Goal: Navigation & Orientation: Find specific page/section

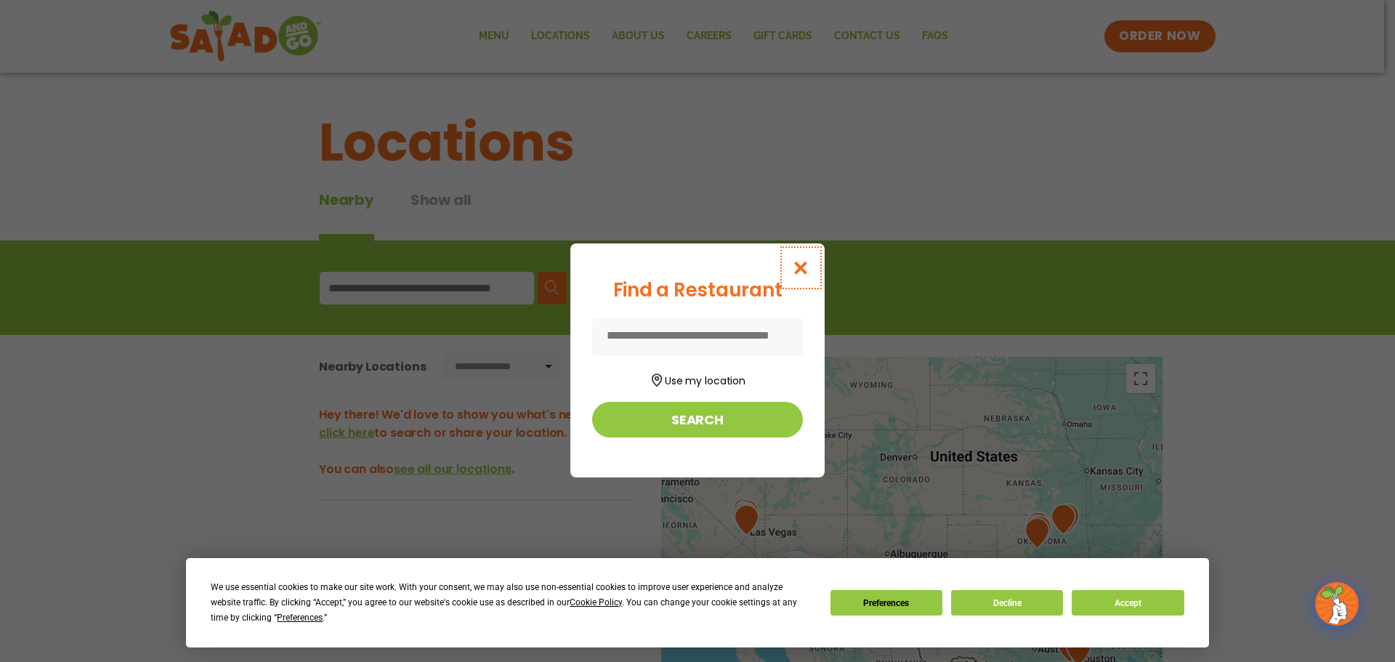
drag, startPoint x: 800, startPoint y: 261, endPoint x: 721, endPoint y: 288, distance: 82.9
click at [799, 262] on icon "Close modal" at bounding box center [801, 267] width 18 height 15
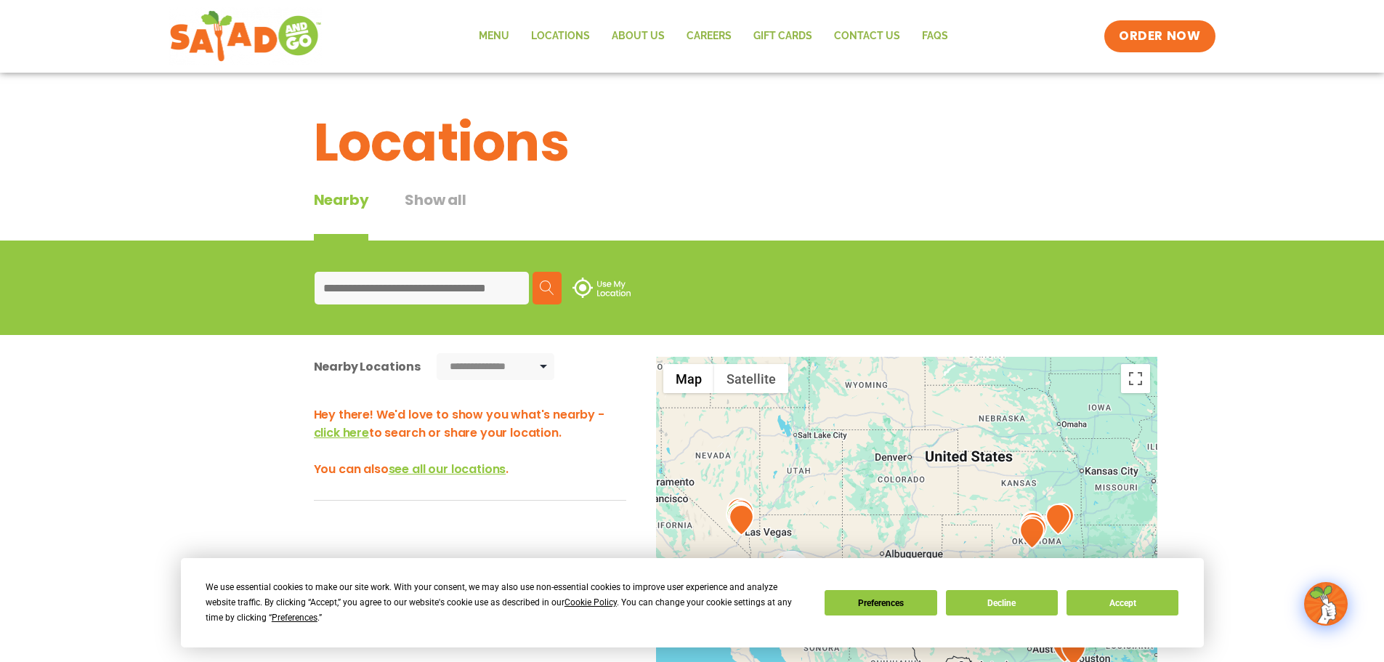
click at [480, 286] on input at bounding box center [422, 288] width 214 height 33
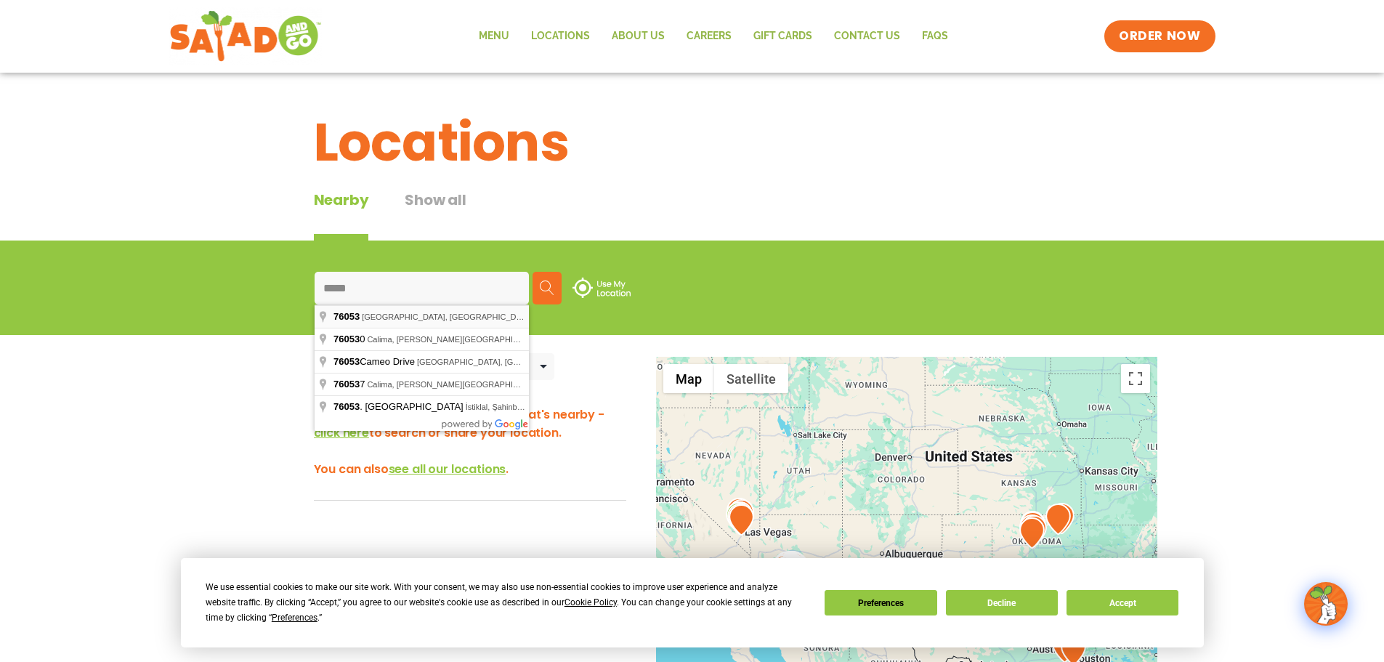
type input "**********"
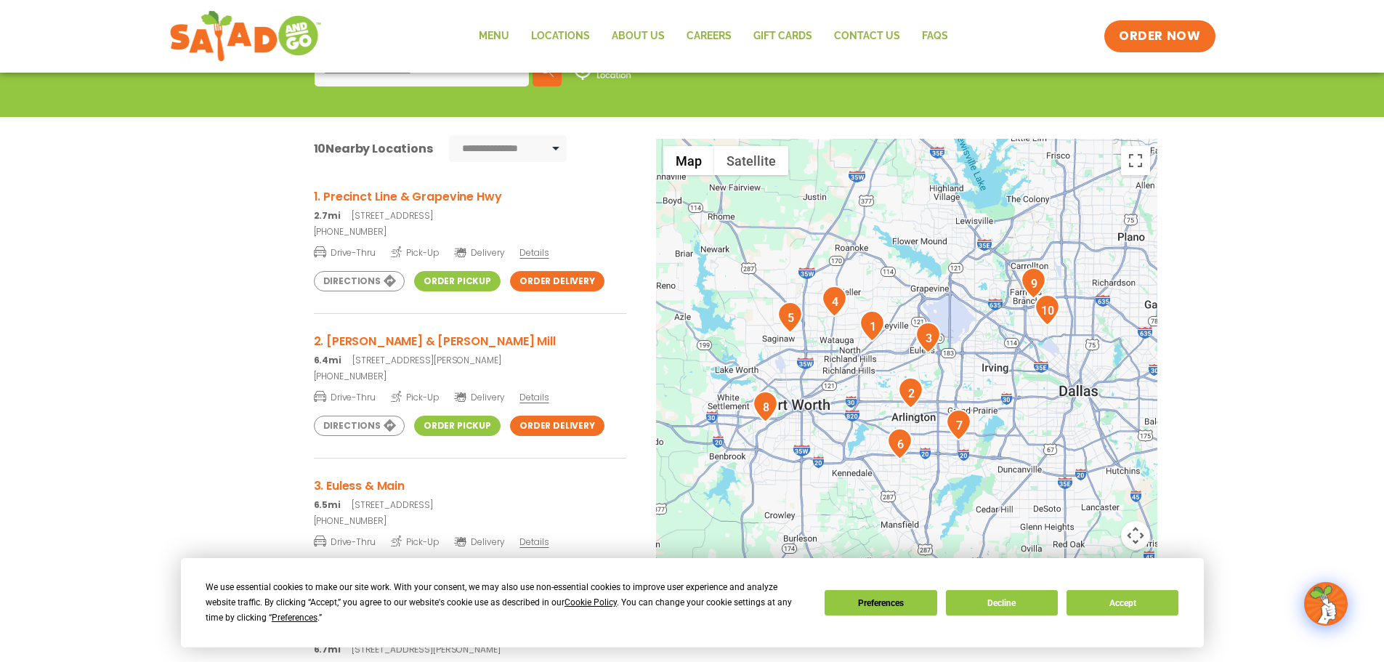
scroll to position [73, 0]
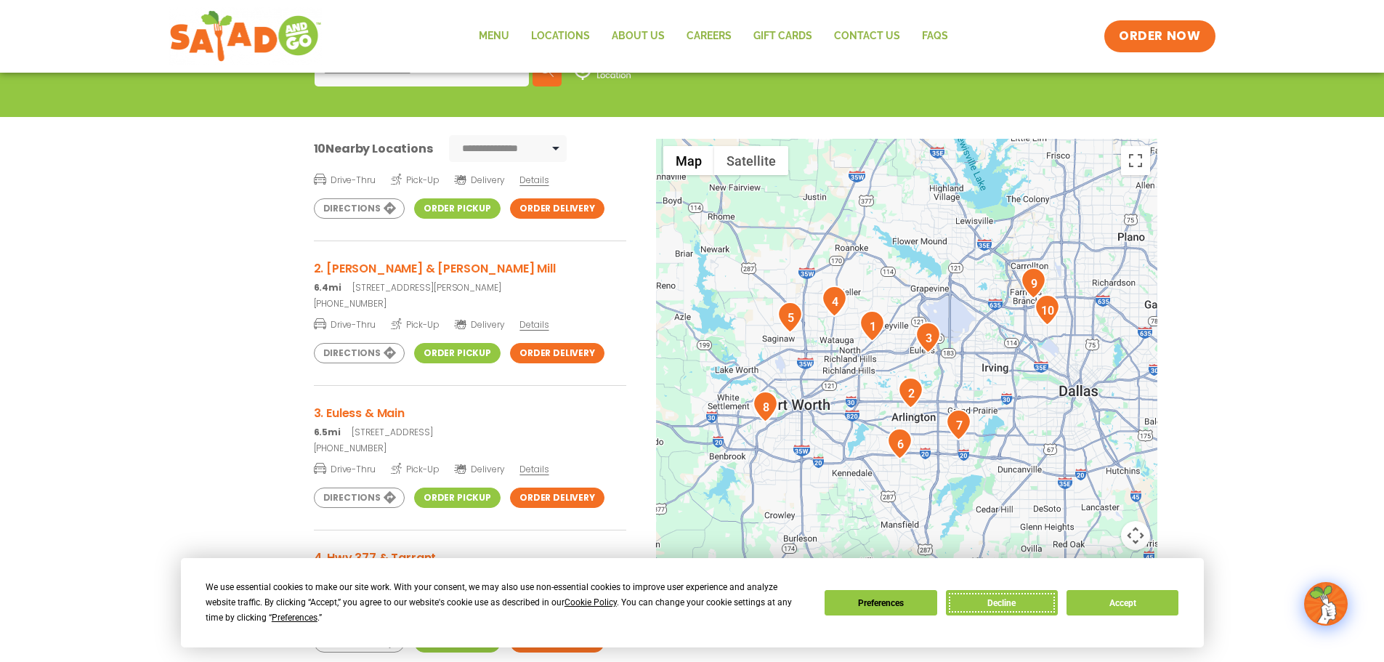
click at [1001, 602] on button "Decline" at bounding box center [1002, 602] width 112 height 25
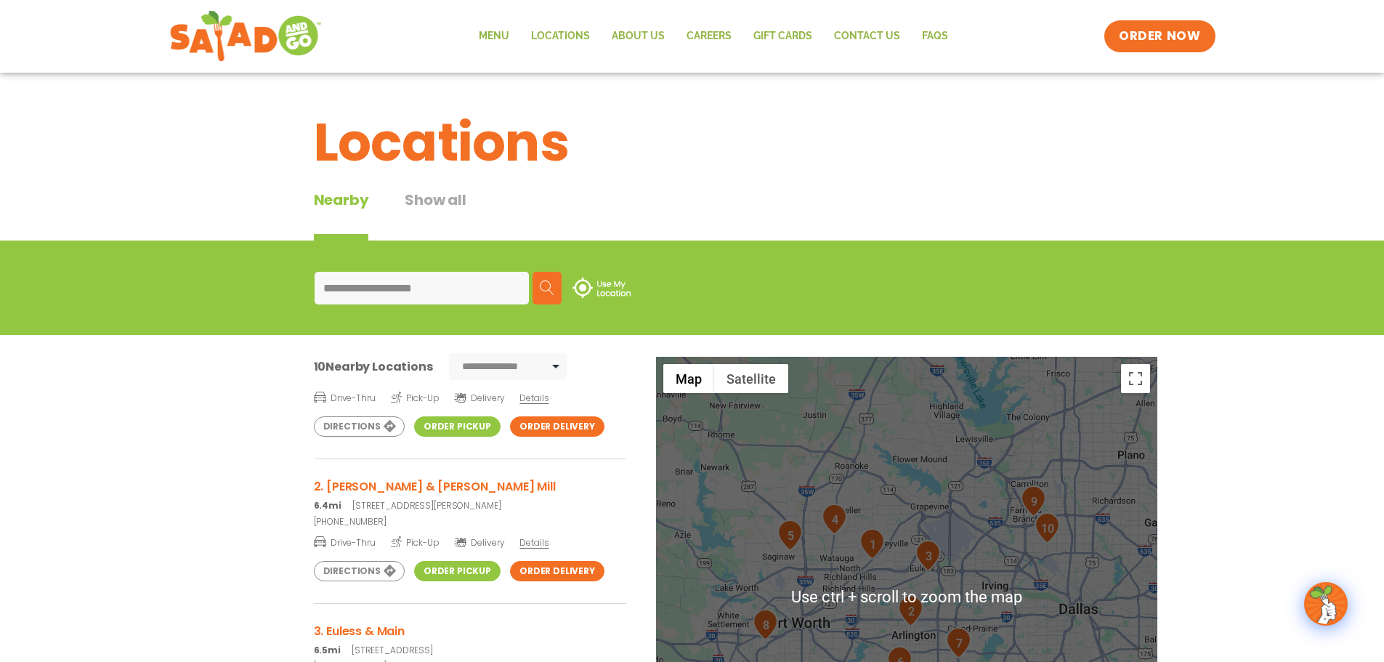
scroll to position [218, 0]
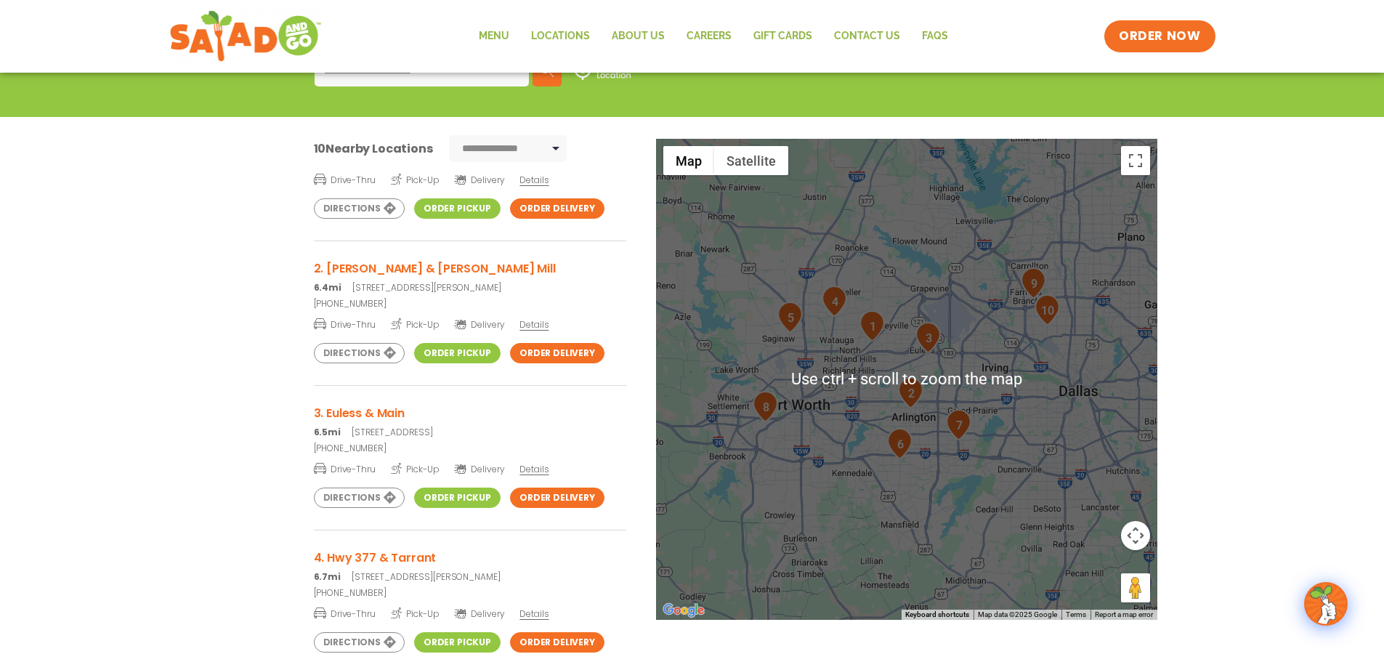
click at [947, 349] on div at bounding box center [906, 379] width 501 height 481
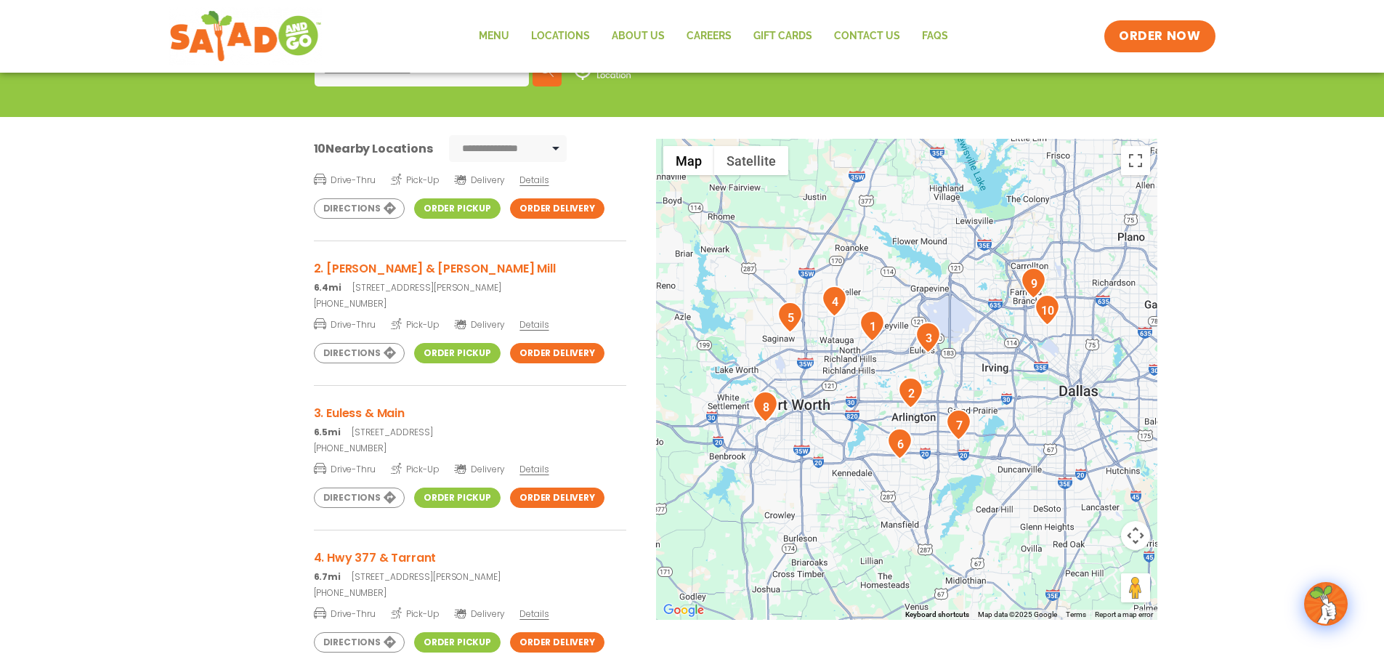
click at [925, 351] on img "3" at bounding box center [927, 337] width 25 height 31
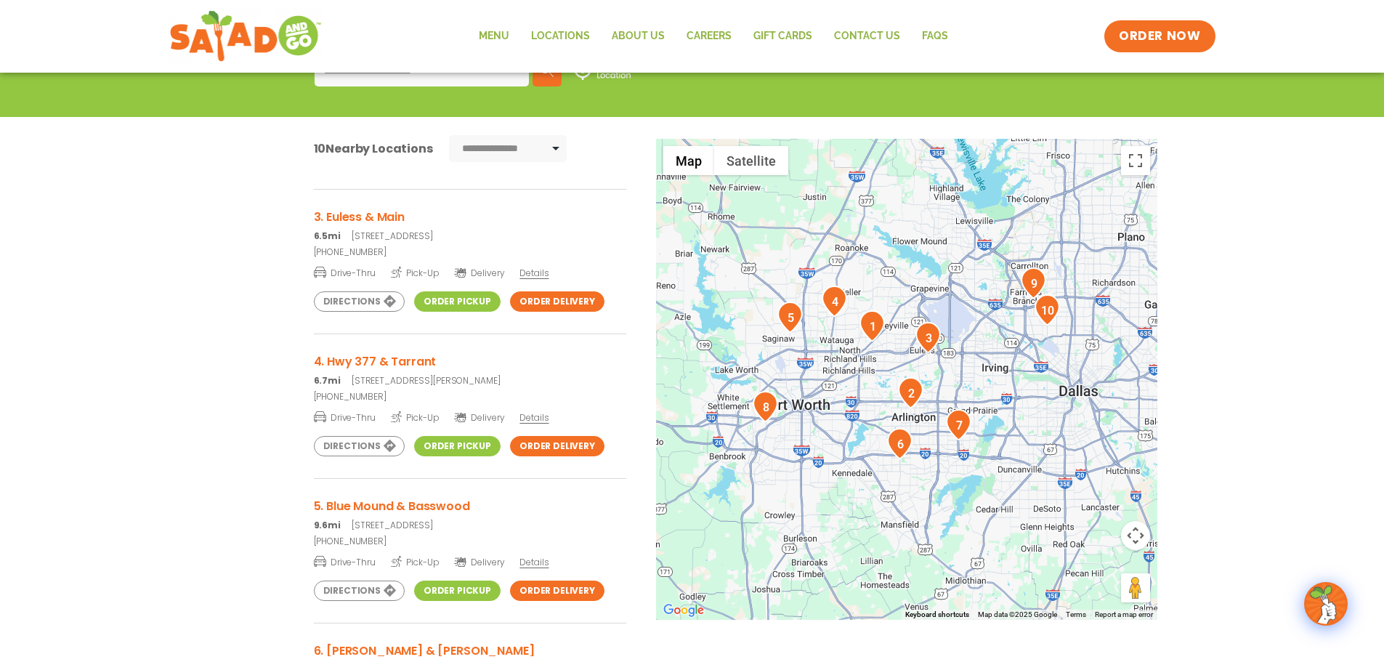
click at [925, 367] on div "To navigate, press the arrow keys." at bounding box center [906, 379] width 501 height 481
click at [1135, 525] on button "Map camera controls" at bounding box center [1135, 535] width 29 height 29
click at [1067, 497] on button "Move up" at bounding box center [1062, 499] width 29 height 29
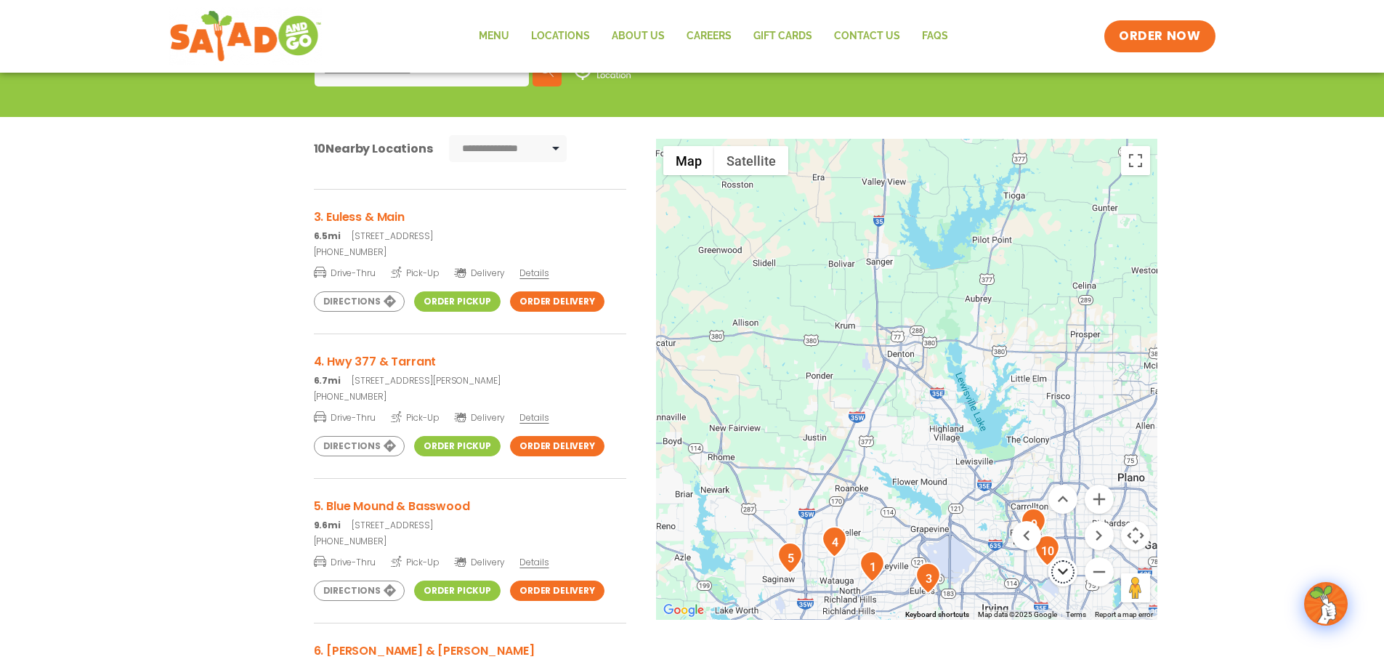
click at [1068, 574] on button "Move down" at bounding box center [1062, 571] width 29 height 29
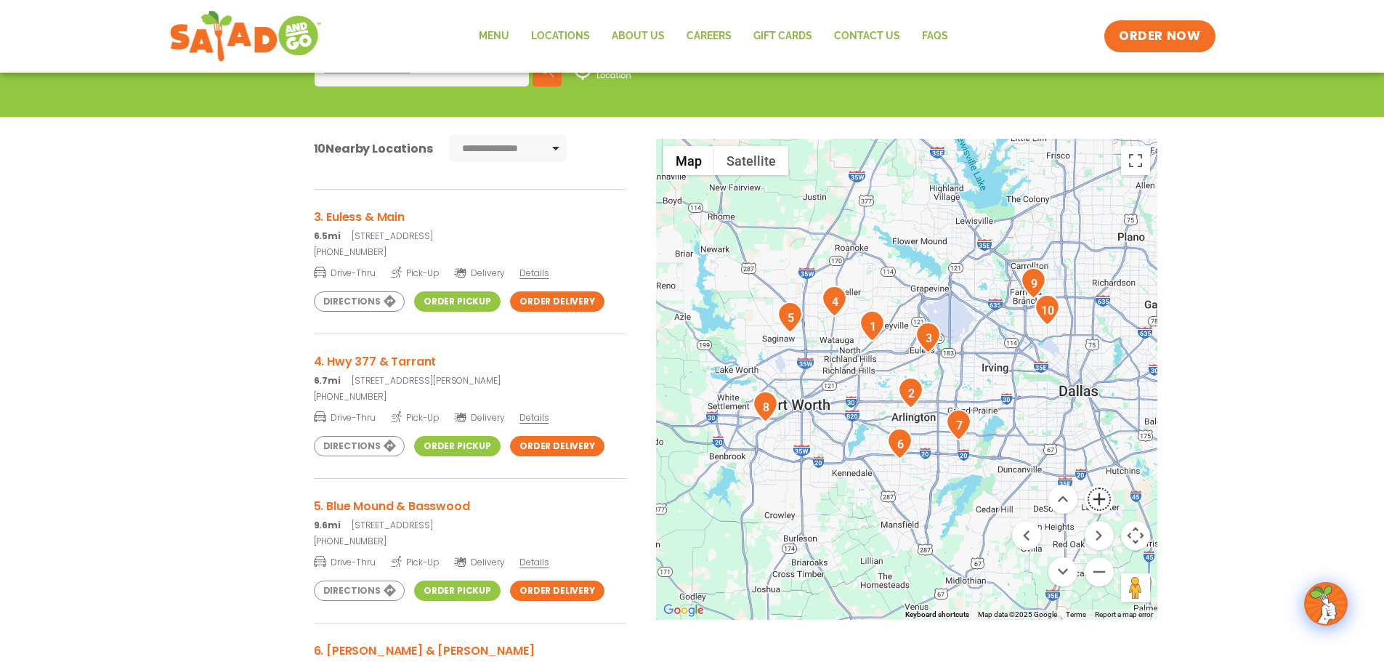
click at [1098, 499] on button "Zoom in" at bounding box center [1099, 499] width 29 height 29
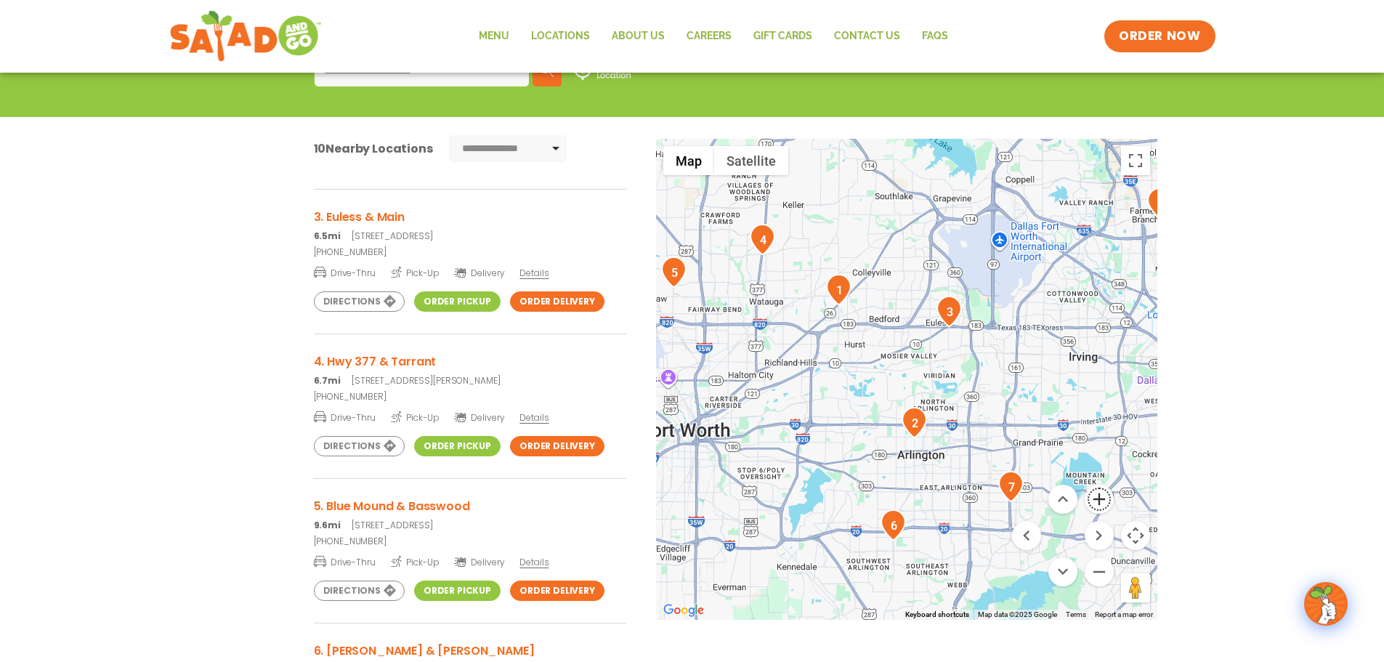
click at [1098, 498] on button "Zoom in" at bounding box center [1099, 499] width 29 height 29
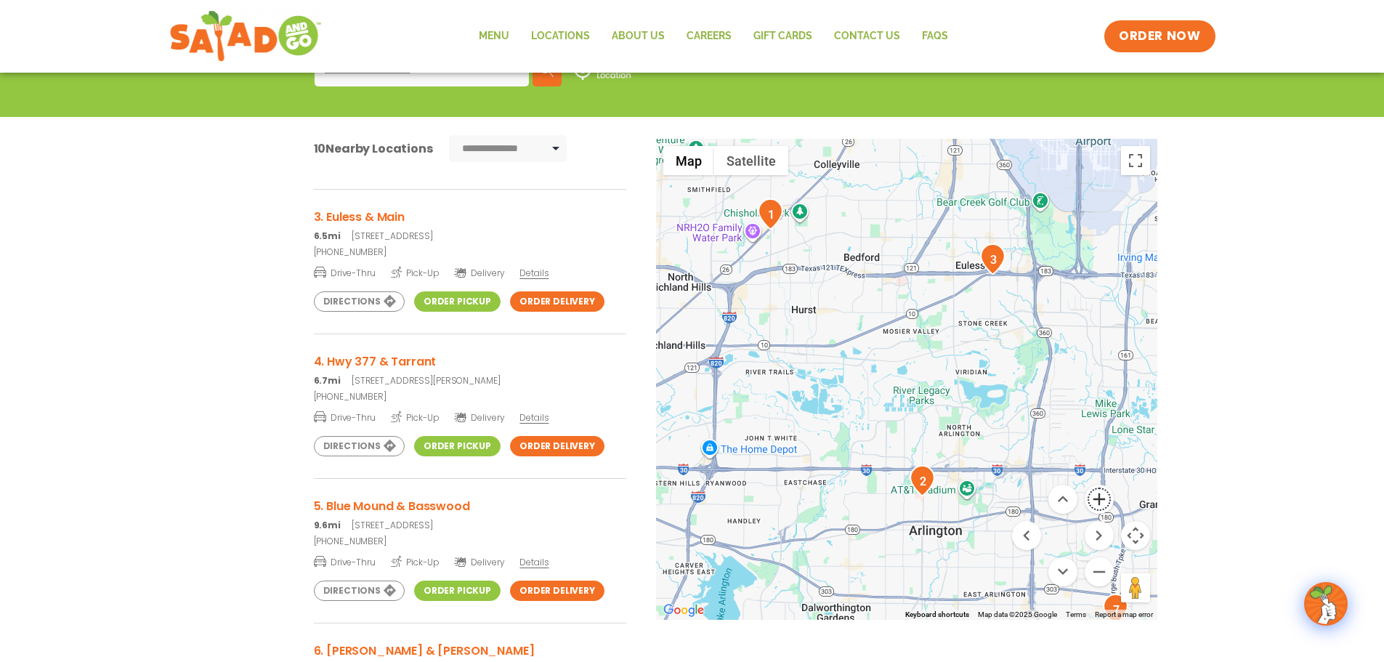
click at [1098, 498] on button "Zoom in" at bounding box center [1099, 499] width 29 height 29
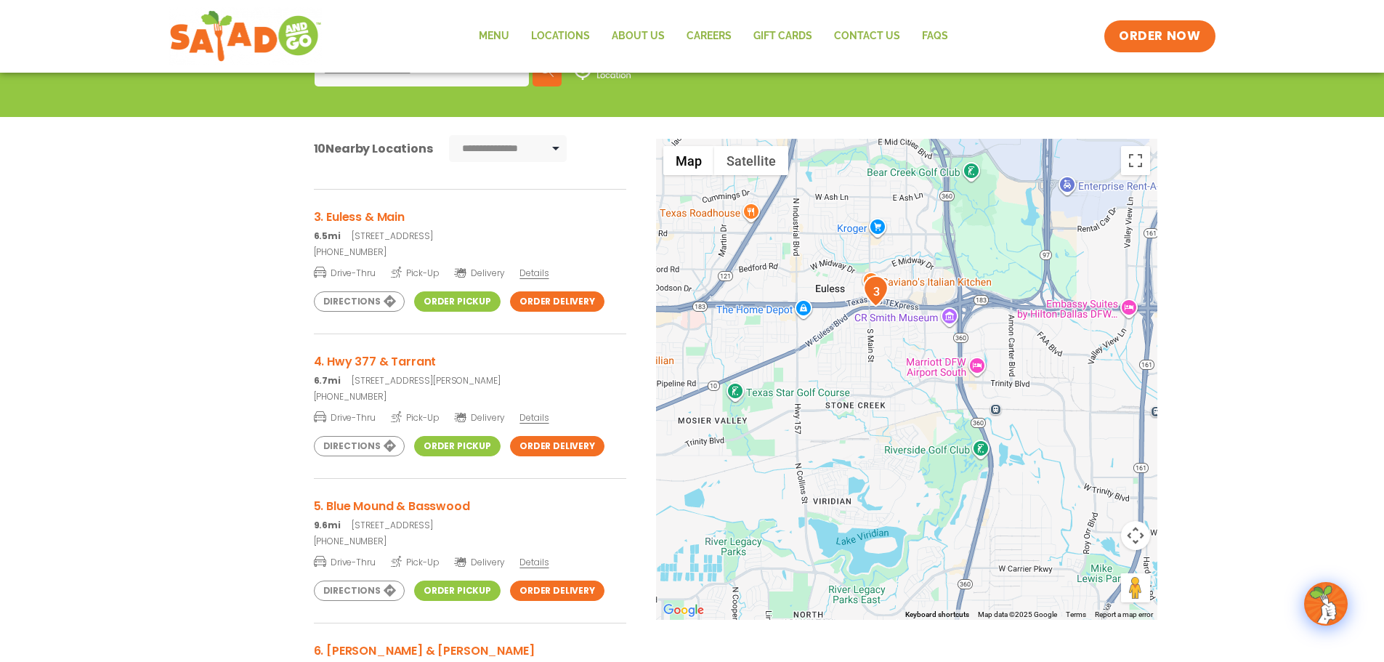
drag, startPoint x: 1046, startPoint y: 240, endPoint x: 835, endPoint y: 390, distance: 258.5
click at [835, 390] on div at bounding box center [906, 379] width 501 height 481
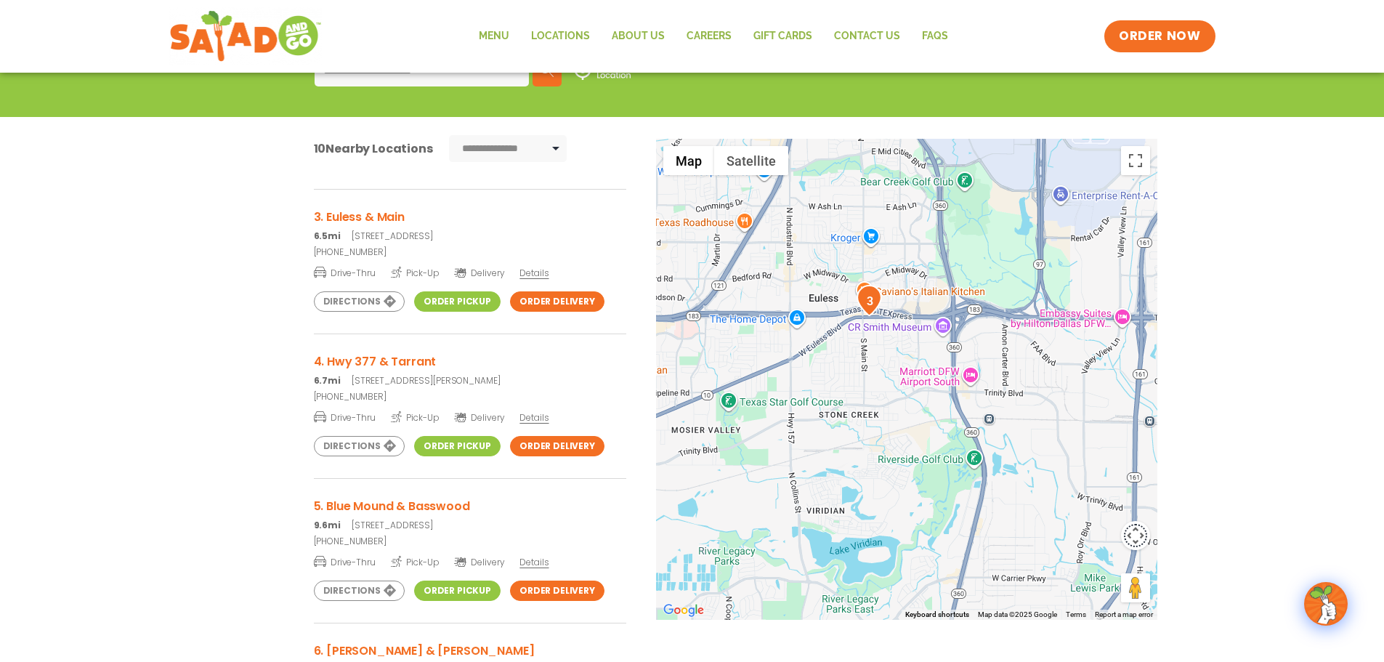
click at [1139, 541] on button "Map camera controls" at bounding box center [1135, 535] width 29 height 29
click at [1104, 503] on button "Zoom in" at bounding box center [1099, 499] width 29 height 29
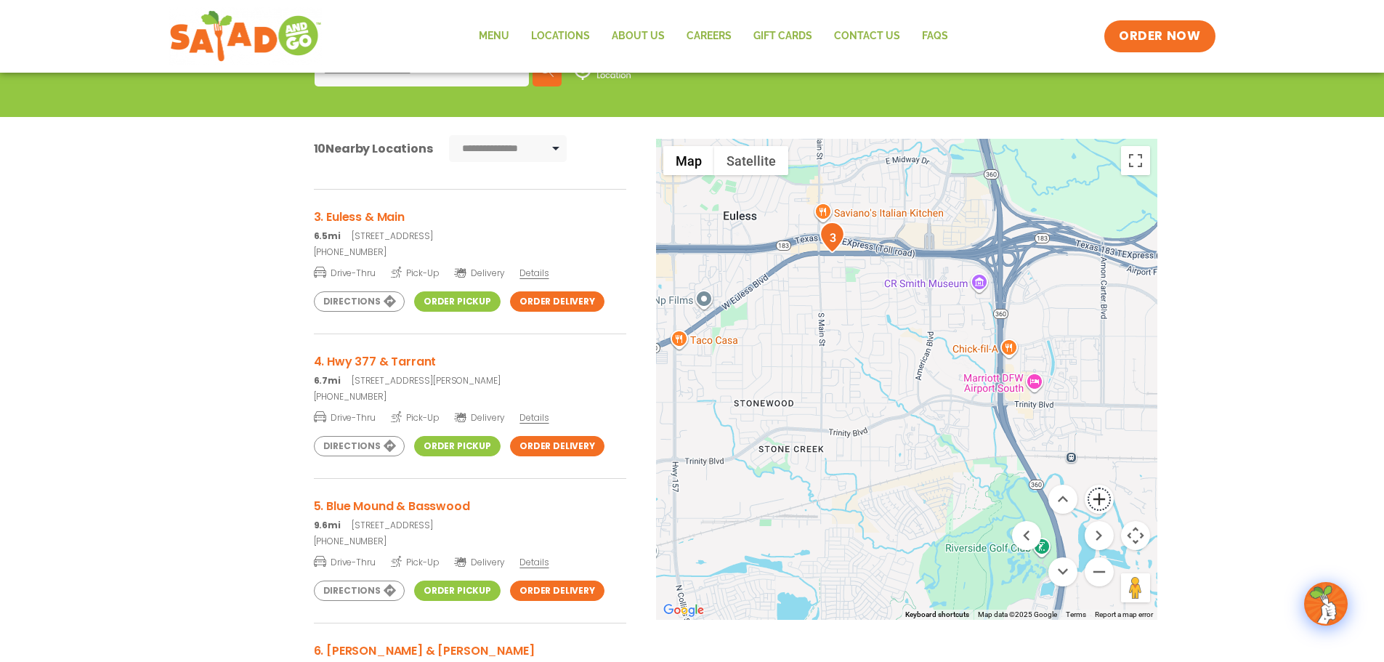
click at [1104, 503] on button "Zoom in" at bounding box center [1099, 499] width 29 height 29
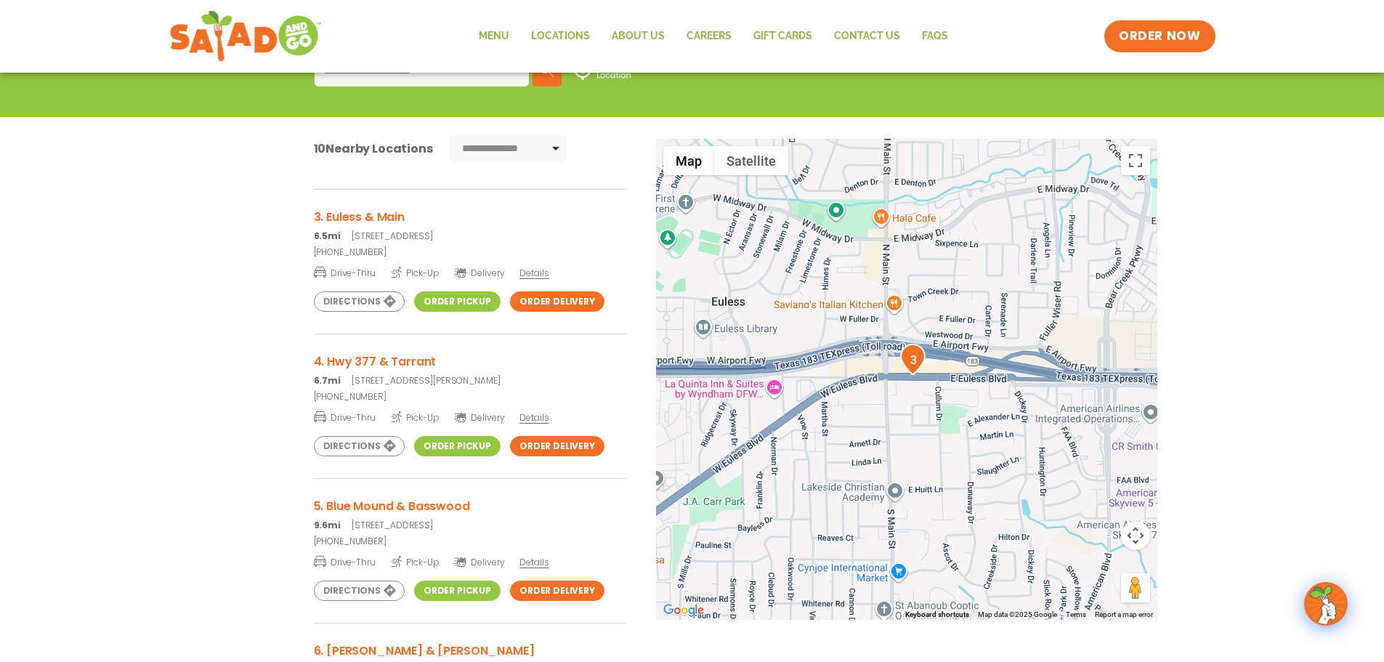
drag, startPoint x: 803, startPoint y: 270, endPoint x: 960, endPoint y: 518, distance: 293.9
click at [960, 518] on div at bounding box center [906, 379] width 501 height 481
click at [470, 296] on link "Order Pickup" at bounding box center [457, 301] width 86 height 20
click at [559, 295] on link "Order Delivery" at bounding box center [557, 301] width 94 height 20
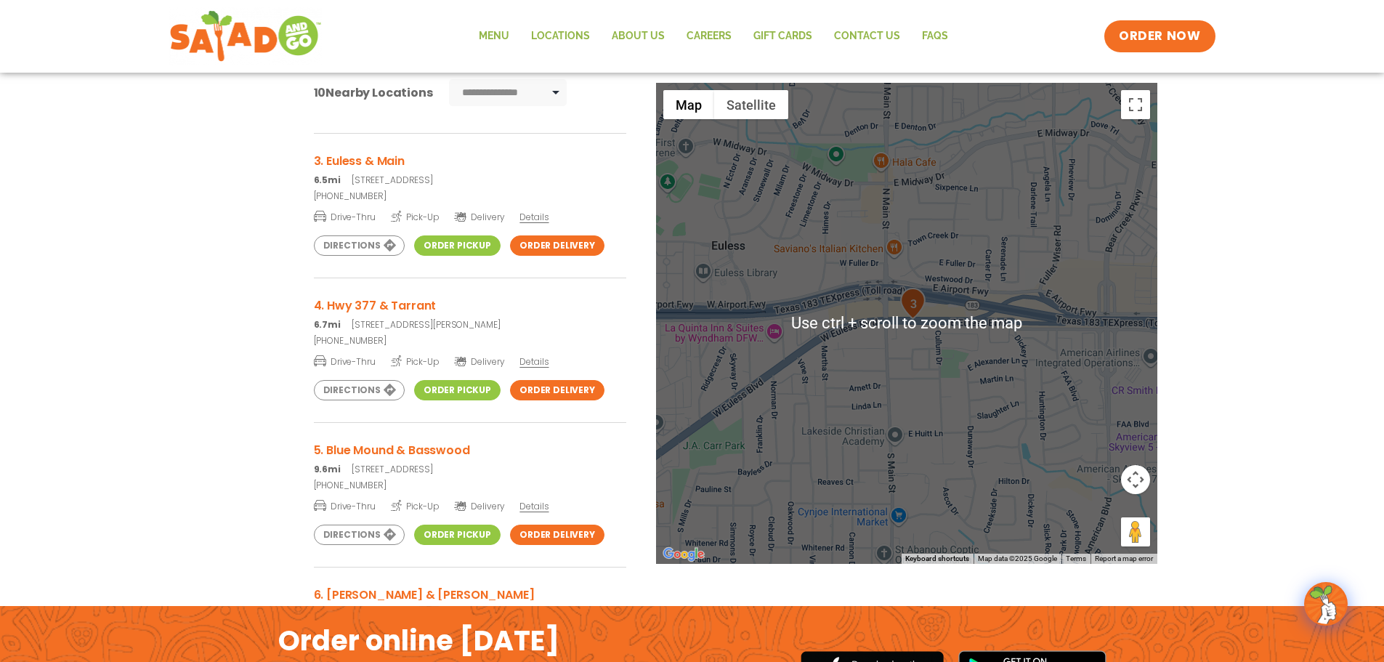
scroll to position [291, 0]
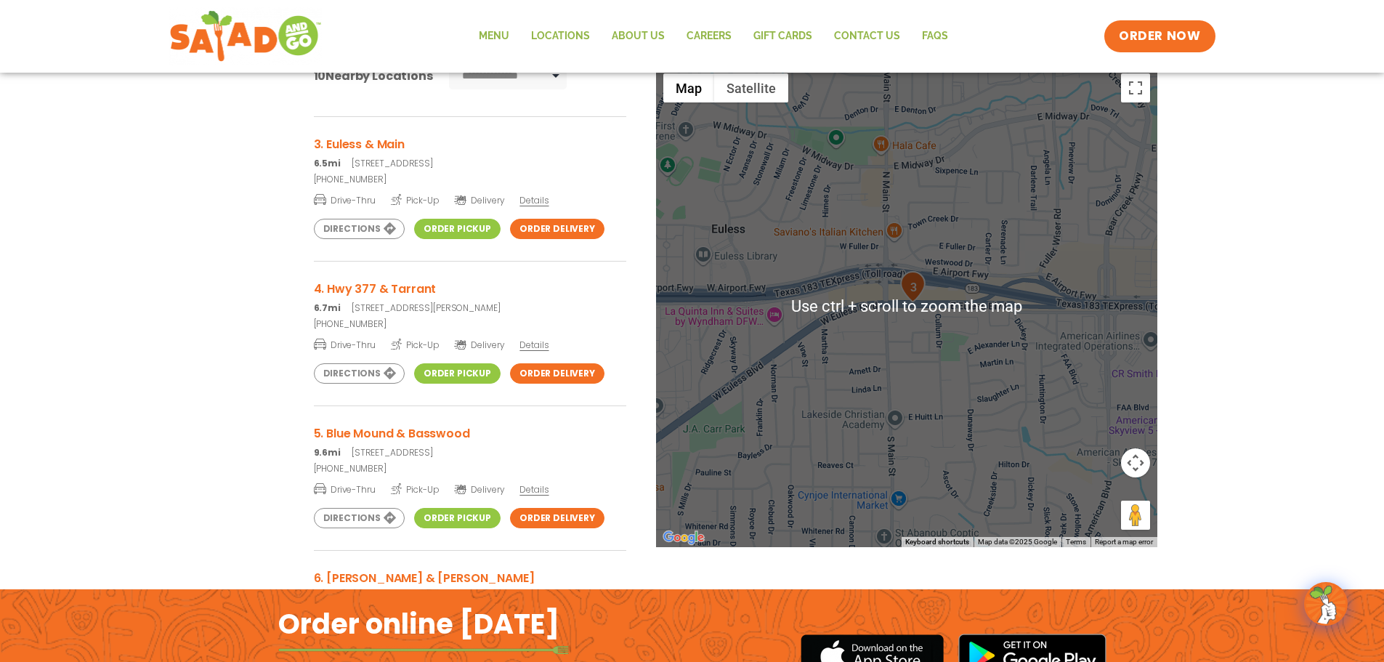
click at [921, 320] on div at bounding box center [906, 306] width 501 height 481
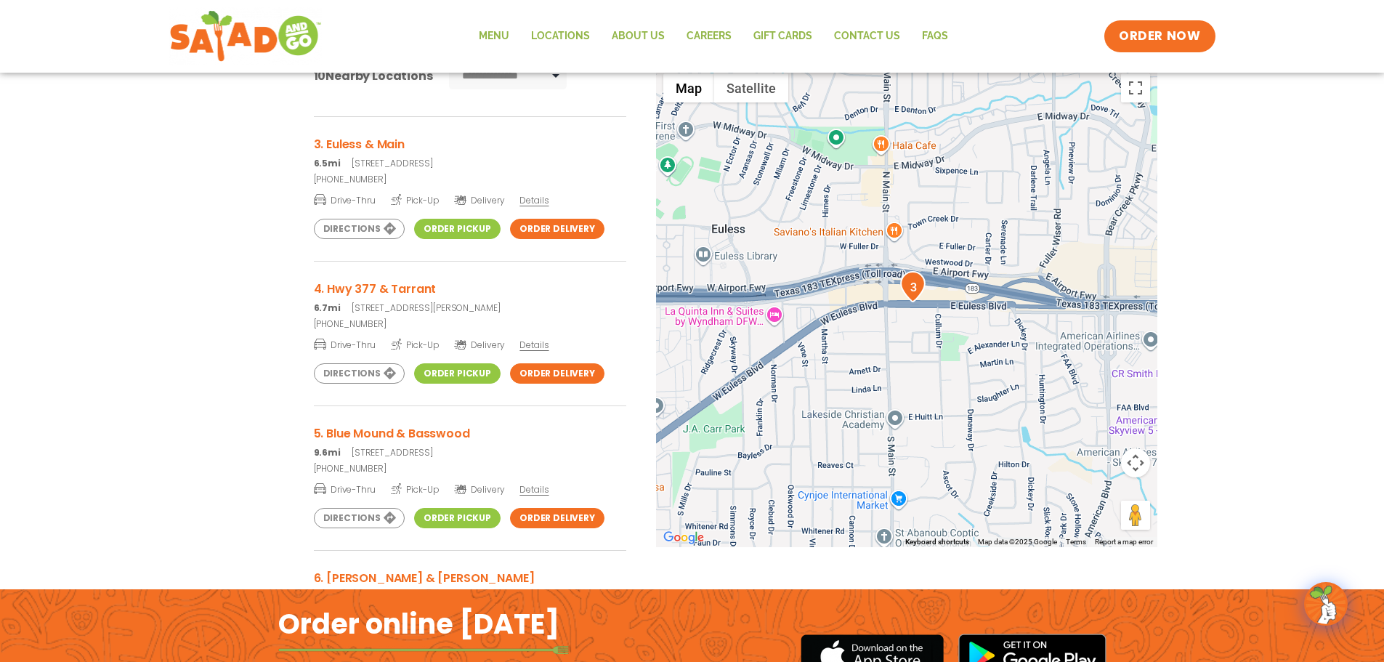
click at [929, 346] on div at bounding box center [906, 306] width 501 height 481
click at [1136, 464] on button "Map camera controls" at bounding box center [1135, 462] width 29 height 29
click at [1101, 423] on button "Zoom in" at bounding box center [1099, 426] width 29 height 29
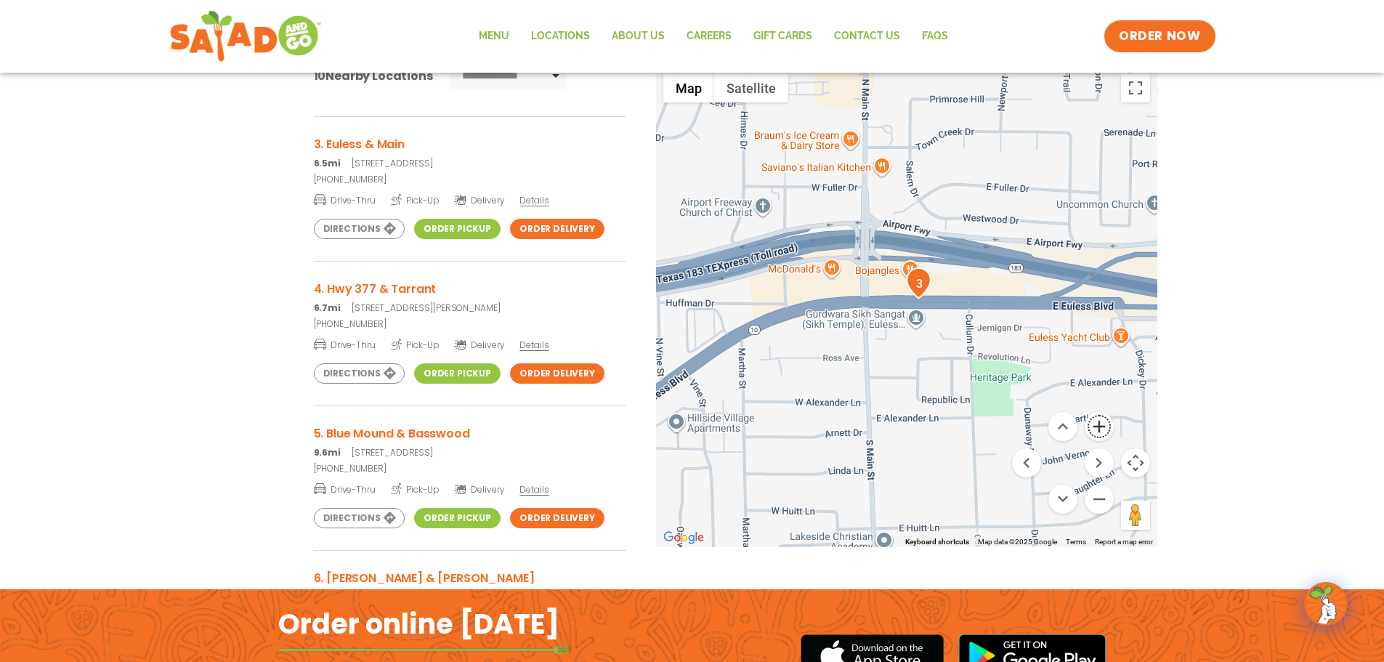
click at [1102, 424] on button "Zoom in" at bounding box center [1099, 426] width 29 height 29
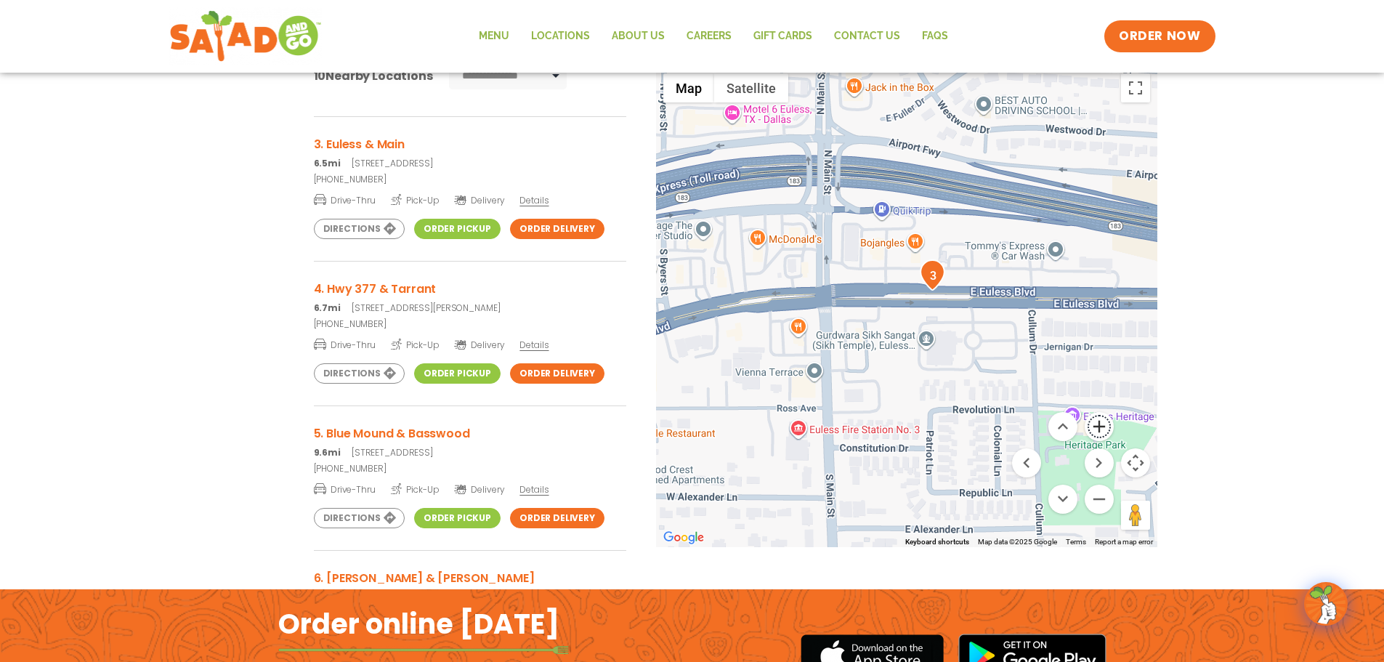
click at [1102, 424] on button "Zoom in" at bounding box center [1099, 426] width 29 height 29
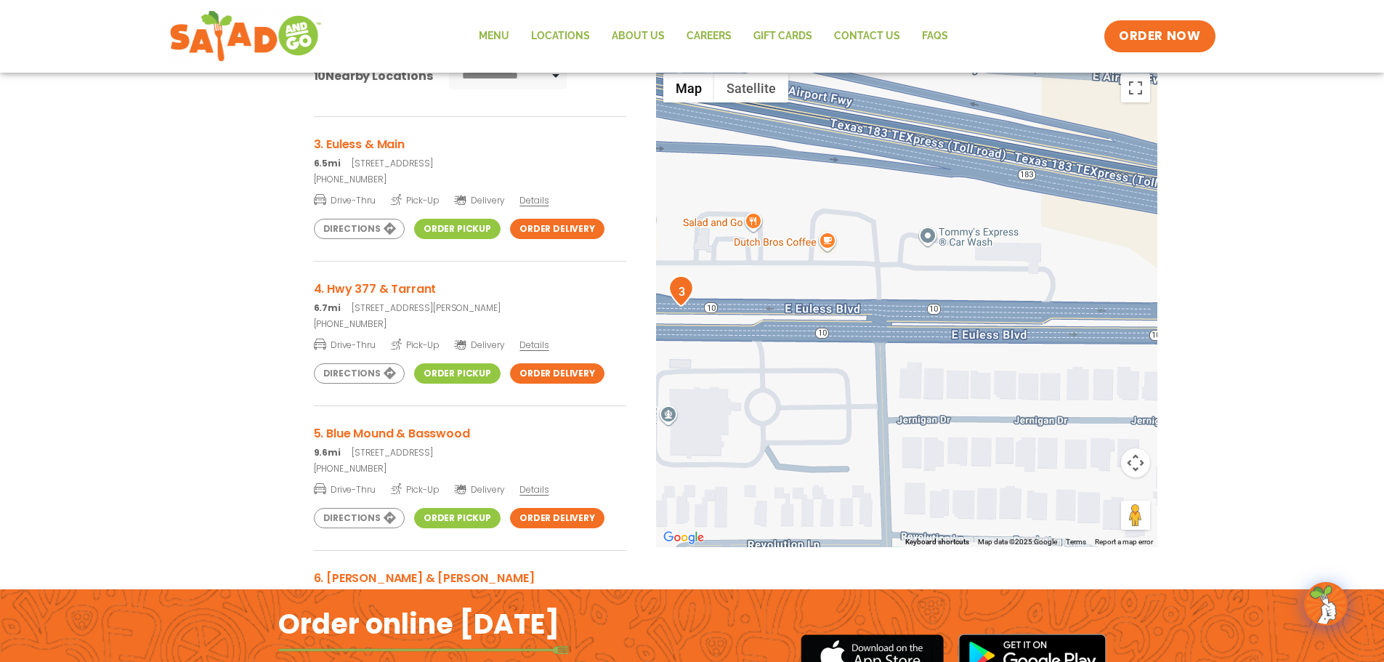
drag, startPoint x: 963, startPoint y: 322, endPoint x: 685, endPoint y: 355, distance: 279.5
click at [685, 355] on div at bounding box center [906, 306] width 501 height 481
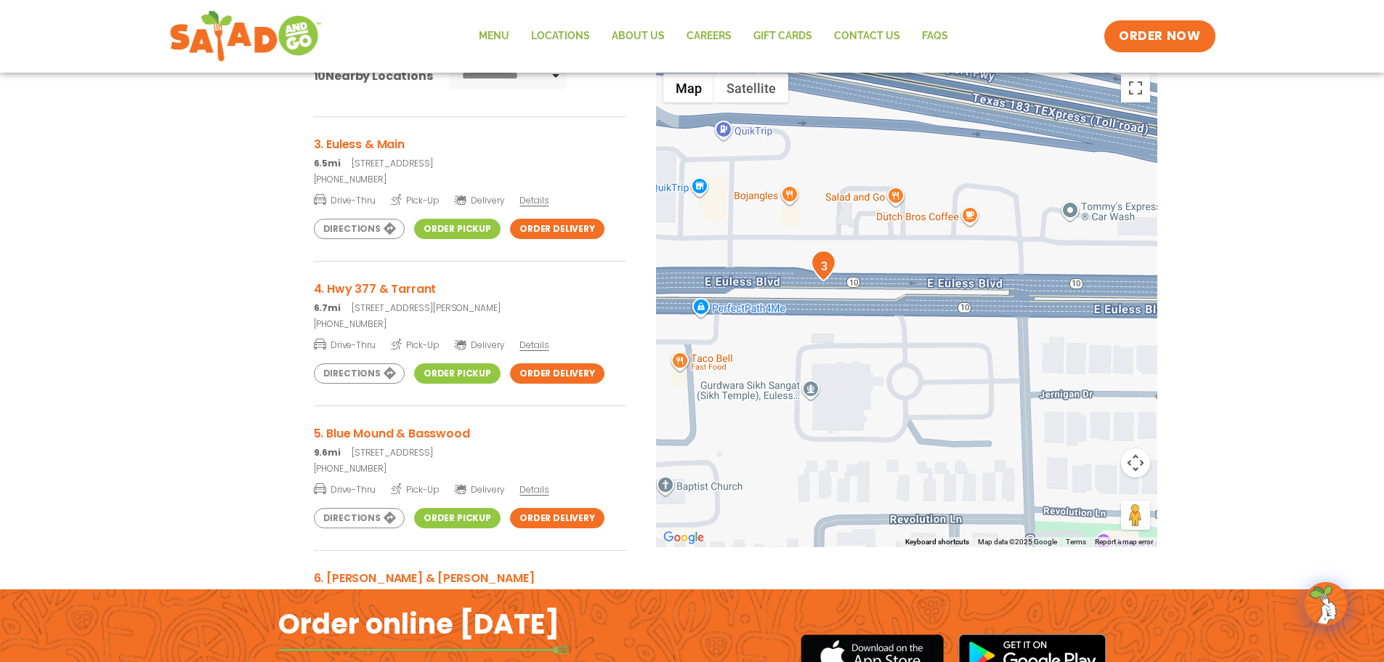
drag, startPoint x: 868, startPoint y: 395, endPoint x: 1012, endPoint y: 369, distance: 146.8
click at [1012, 369] on div at bounding box center [906, 306] width 501 height 481
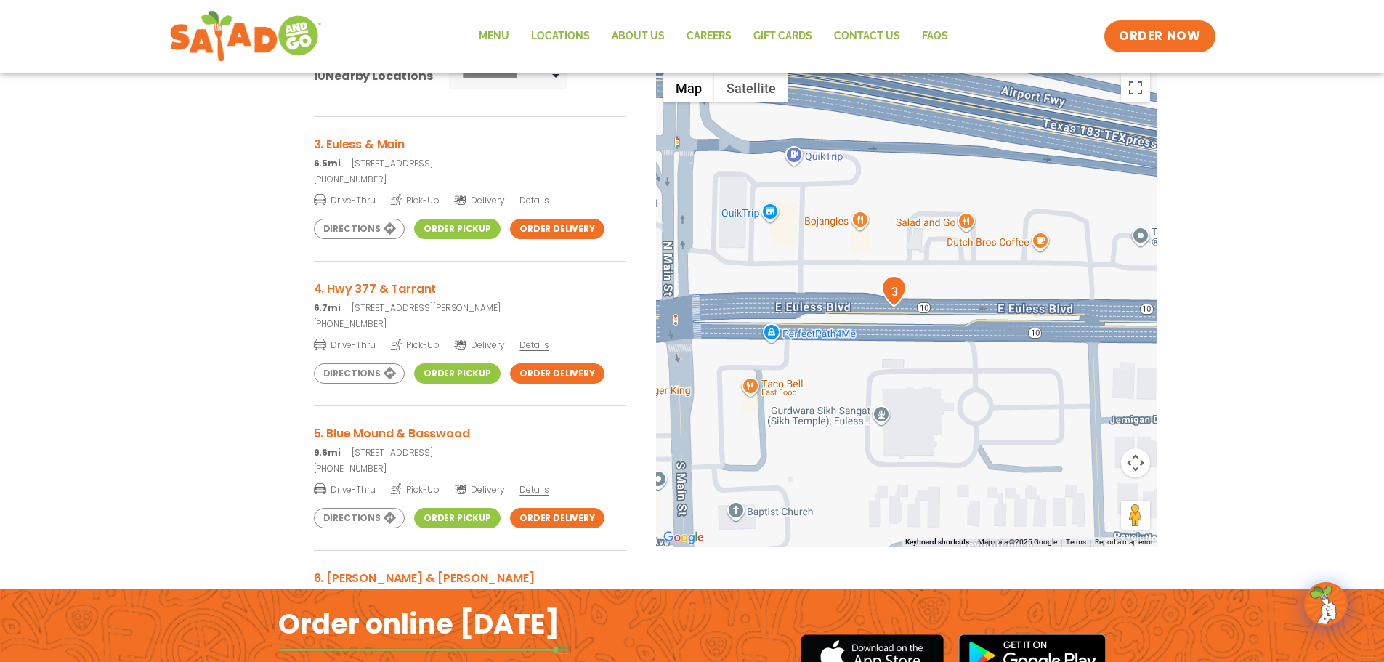
drag, startPoint x: 865, startPoint y: 339, endPoint x: 930, endPoint y: 368, distance: 71.9
click at [930, 368] on div at bounding box center [906, 306] width 501 height 481
